Goal: Check status: Check status

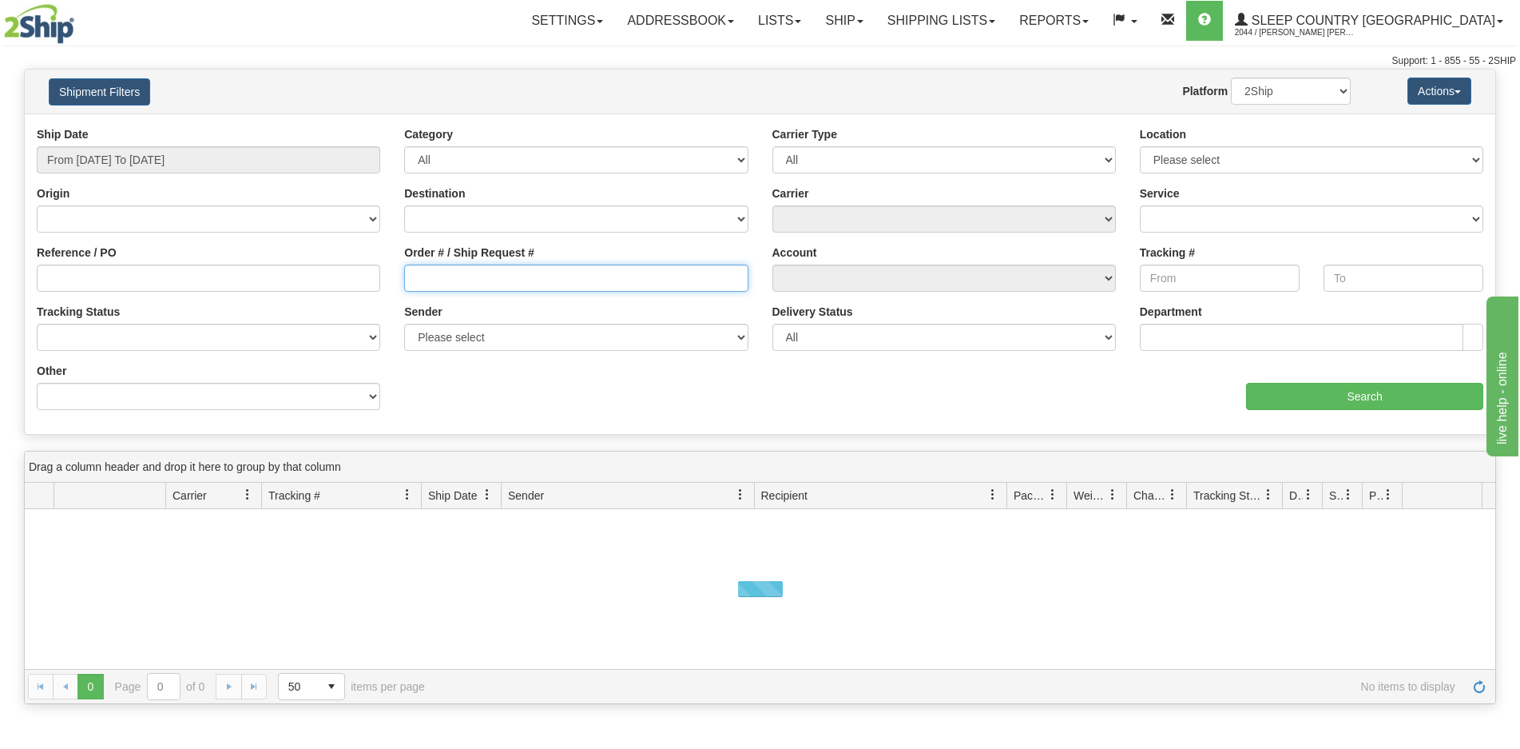
click at [463, 270] on input "Order # / Ship Request #" at bounding box center [576, 277] width 344 height 27
paste input "9000I009115"
type input "9000I009115"
click at [186, 156] on input "From [DATE] To [DATE]" at bounding box center [209, 159] width 344 height 27
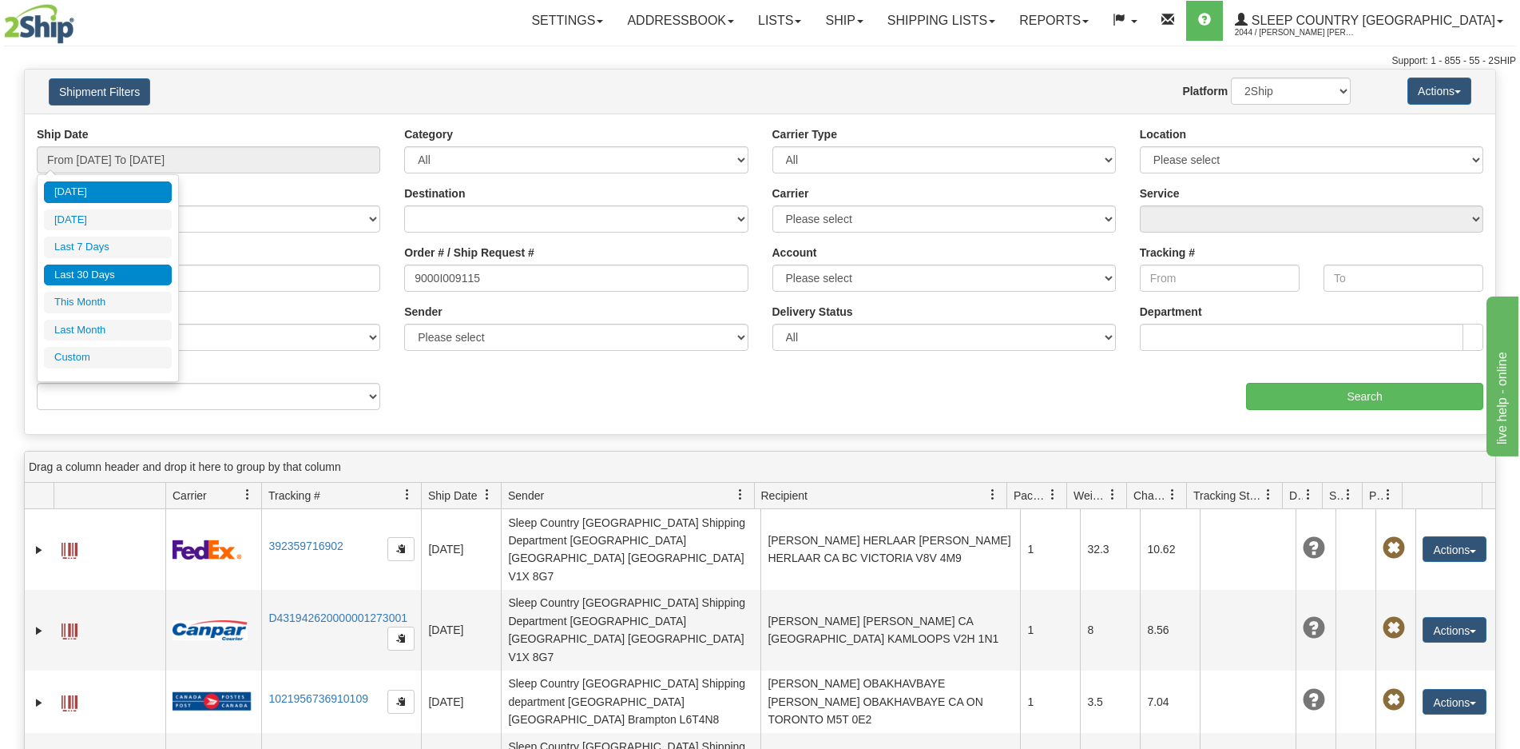
click at [115, 278] on li "Last 30 Days" at bounding box center [108, 275] width 128 height 22
type input "From [DATE] To [DATE]"
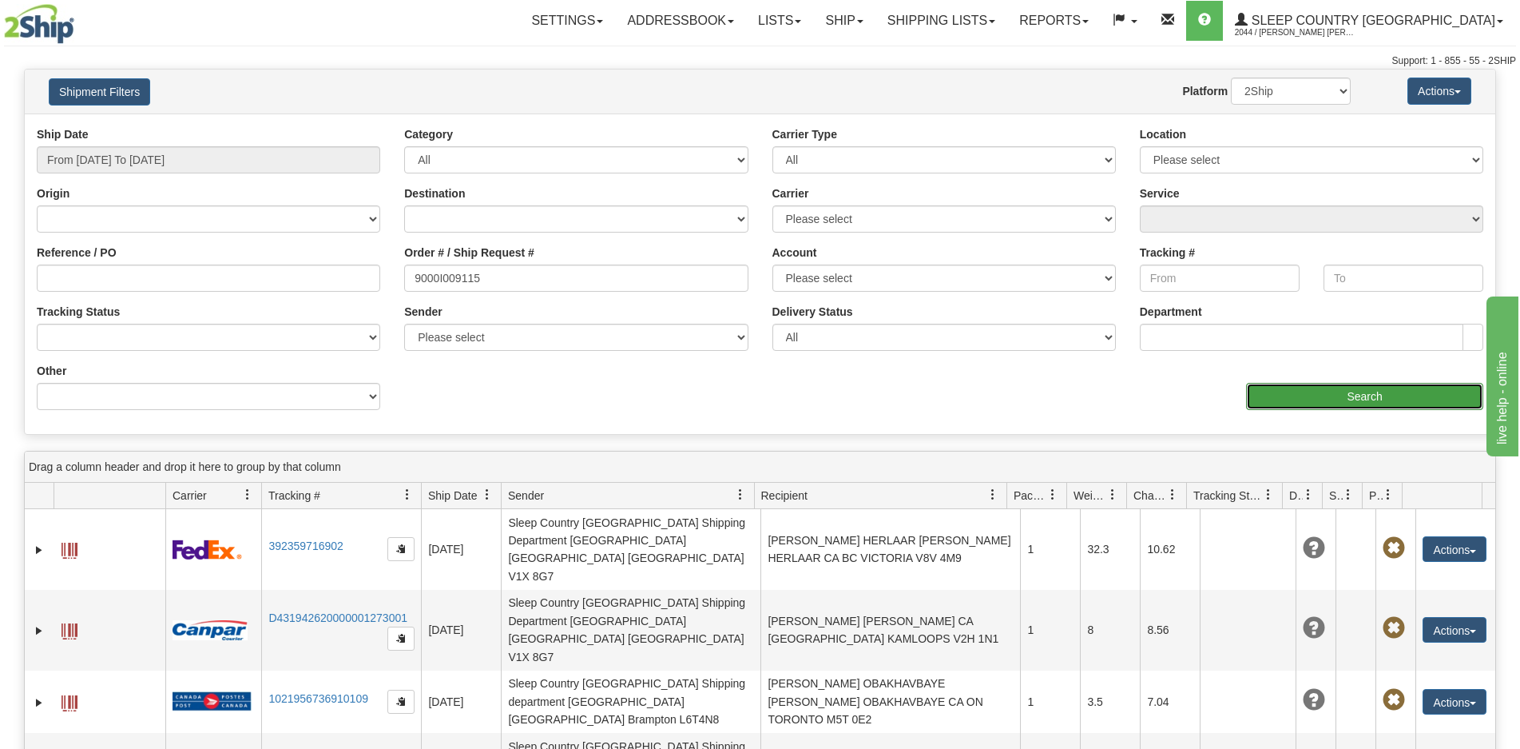
click at [1263, 389] on input "Search" at bounding box center [1364, 396] width 237 height 27
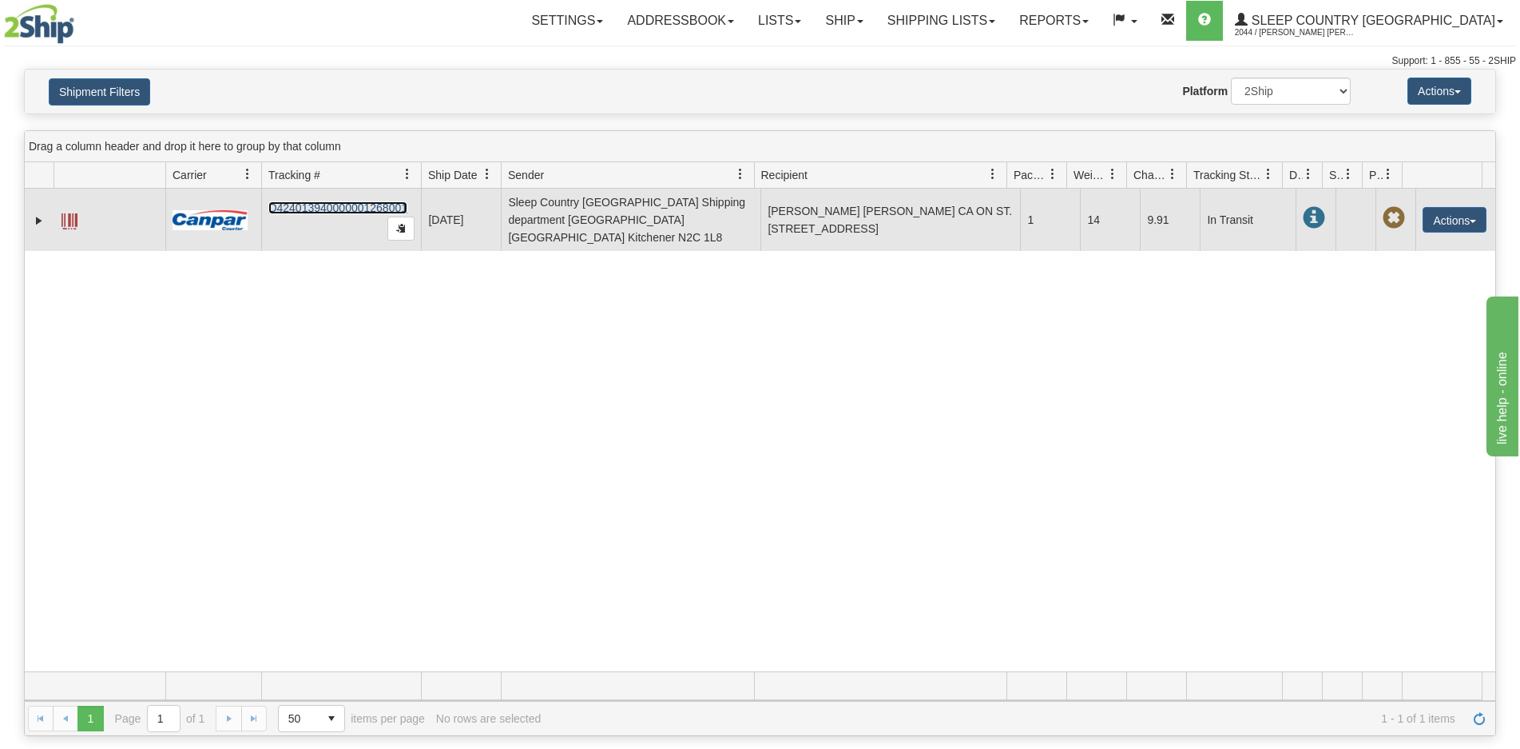
click at [320, 201] on link "D424013940000001268001" at bounding box center [337, 207] width 139 height 13
